Goal: Transaction & Acquisition: Purchase product/service

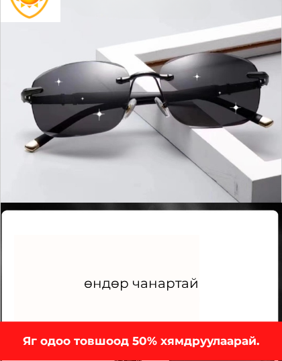
scroll to position [2006, 0]
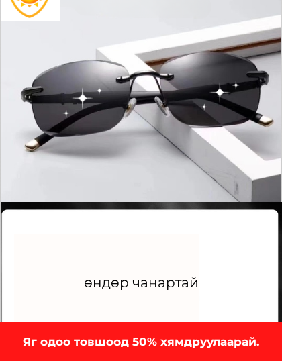
click at [152, 298] on h3 "Яг одоо товшоод 50% хямдруулаарай." at bounding box center [141, 342] width 282 height 18
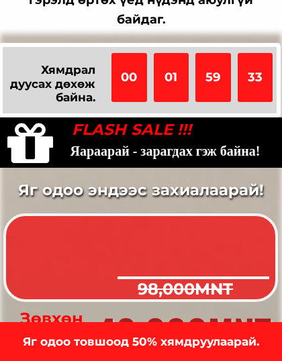
scroll to position [3431, 0]
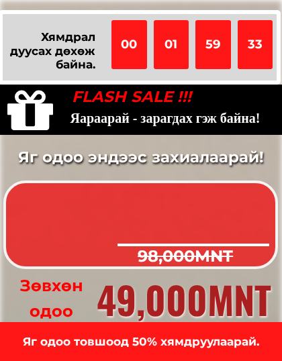
click at [154, 298] on div at bounding box center [141, 342] width 282 height 39
click at [158, 298] on h3 "Яг одоо товшоод 50% хямдруулаарай." at bounding box center [141, 342] width 282 height 18
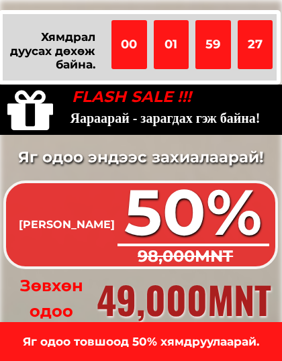
click at [106, 224] on span "[PERSON_NAME]" at bounding box center [67, 224] width 96 height 13
click at [100, 223] on span "[PERSON_NAME]" at bounding box center [67, 224] width 96 height 13
click at [95, 224] on span "[PERSON_NAME]" at bounding box center [67, 224] width 96 height 13
click at [98, 228] on span "[PERSON_NAME]" at bounding box center [67, 224] width 96 height 13
click at [211, 250] on div at bounding box center [194, 245] width 152 height 13
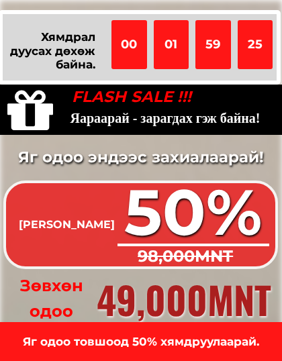
click at [69, 293] on h3 "Зөвхөн одоо" at bounding box center [51, 299] width 103 height 52
click at [60, 298] on h3 "Зөвхөн одоо" at bounding box center [51, 299] width 103 height 52
click at [74, 294] on h3 "Зөвхөн одоо" at bounding box center [51, 299] width 103 height 52
click at [85, 298] on div at bounding box center [140, 318] width 261 height 17
click at [183, 298] on h3 "49,000MNT" at bounding box center [175, 299] width 192 height 60
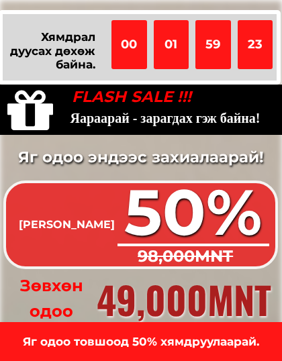
click at [197, 298] on h3 "49,000MNT" at bounding box center [175, 299] width 191 height 60
click at [205, 290] on h3 "49,000MNT" at bounding box center [175, 300] width 196 height 62
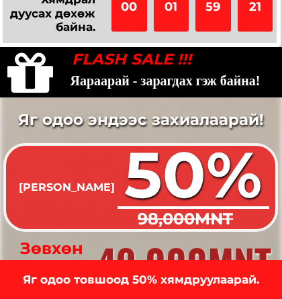
click at [219, 284] on h3 "Яг одоо товшоод 50% хямдруулаарай." at bounding box center [141, 280] width 282 height 18
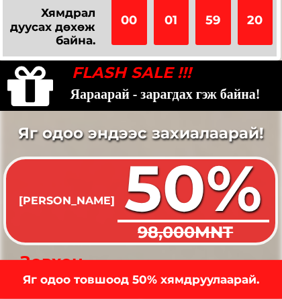
click at [228, 284] on h3 "Яг одоо товшоод 50% хямдруулаарай." at bounding box center [141, 280] width 287 height 19
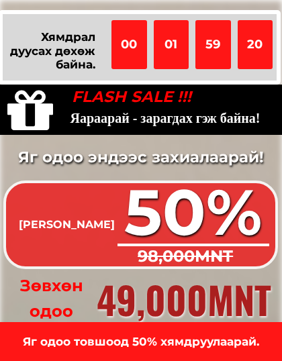
click at [238, 283] on h3 "49,000MNT" at bounding box center [175, 299] width 192 height 60
click at [228, 298] on h3 "49,000MNT" at bounding box center [175, 299] width 191 height 60
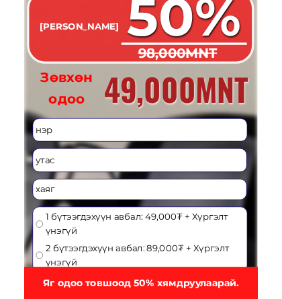
scroll to position [3624, 0]
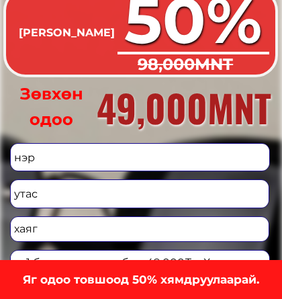
click at [54, 156] on input "text" at bounding box center [140, 158] width 259 height 28
type input "Rinchindorj"
click at [48, 196] on input "tel" at bounding box center [140, 194] width 259 height 28
click at [122, 190] on input "99162772:" at bounding box center [140, 194] width 259 height 28
type input "99162772:"
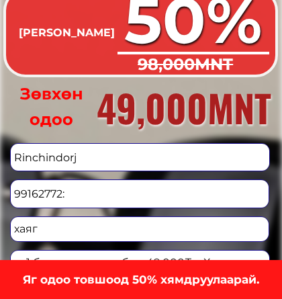
click at [241, 154] on input "Rinchindorj" at bounding box center [140, 158] width 259 height 28
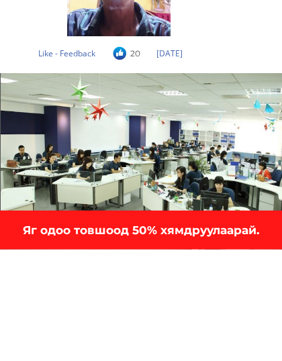
scroll to position [3657, 0]
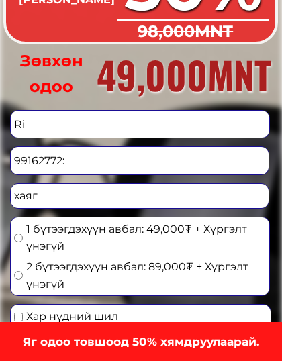
type input "R"
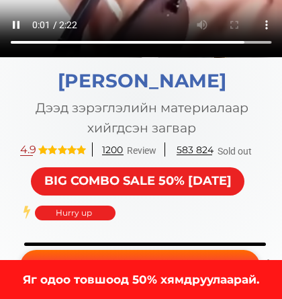
scroll to position [615, 0]
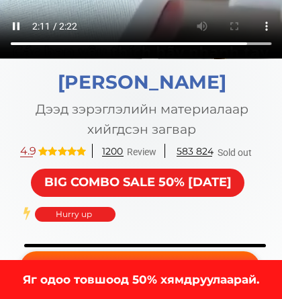
type input "Pinchinmyadagp"
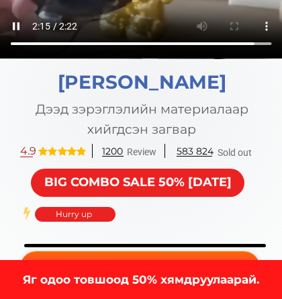
click at [216, 147] on h3 "583 824" at bounding box center [202, 151] width 50 height 15
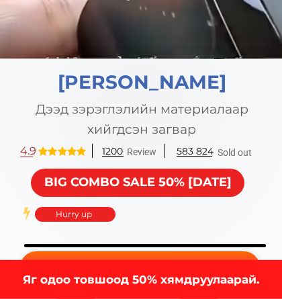
click at [202, 148] on h3 "583 824" at bounding box center [202, 151] width 50 height 15
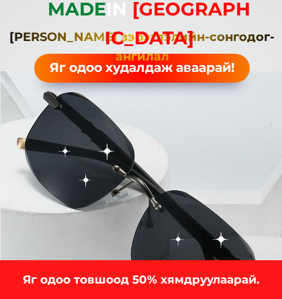
scroll to position [0, 0]
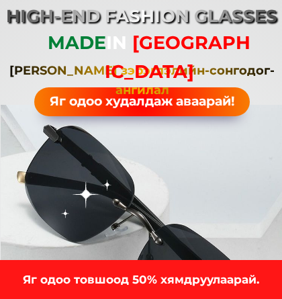
click at [241, 163] on div at bounding box center [142, 228] width 282 height 247
click at [192, 38] on span "[GEOGRAPHIC_DATA]" at bounding box center [178, 57] width 146 height 51
click at [158, 17] on h3 "High-end fashion glasses" at bounding box center [142, 17] width 386 height 28
click at [153, 13] on h3 "High-end fashion glasses" at bounding box center [142, 17] width 386 height 28
click at [126, 40] on span "IN" at bounding box center [116, 43] width 21 height 22
